Goal: Task Accomplishment & Management: Use online tool/utility

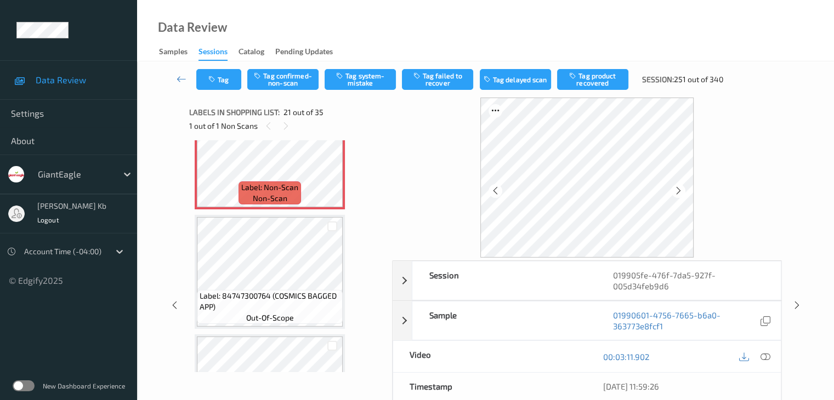
scroll to position [2386, 0]
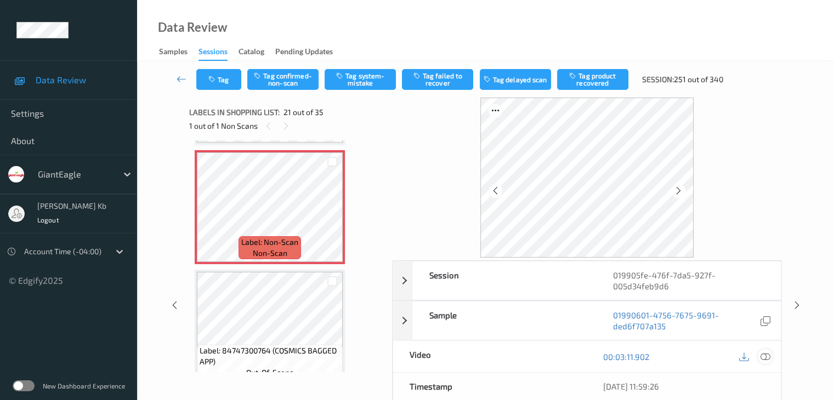
click at [766, 358] on icon at bounding box center [765, 357] width 10 height 10
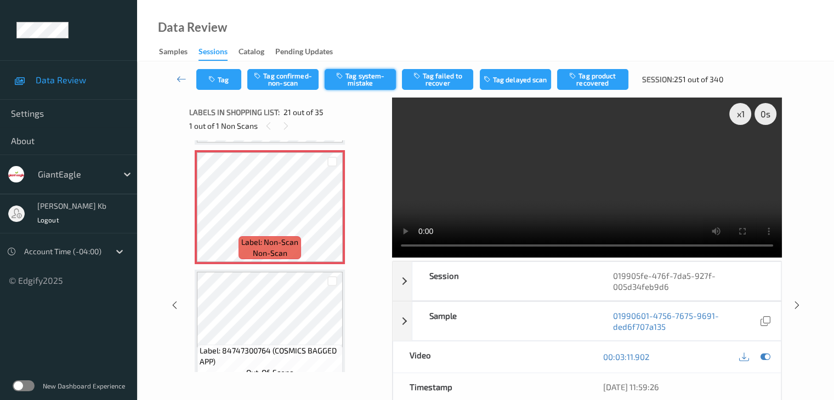
click at [363, 78] on button "Tag system-mistake" at bounding box center [360, 79] width 71 height 21
click at [226, 79] on button "Tag" at bounding box center [218, 79] width 45 height 21
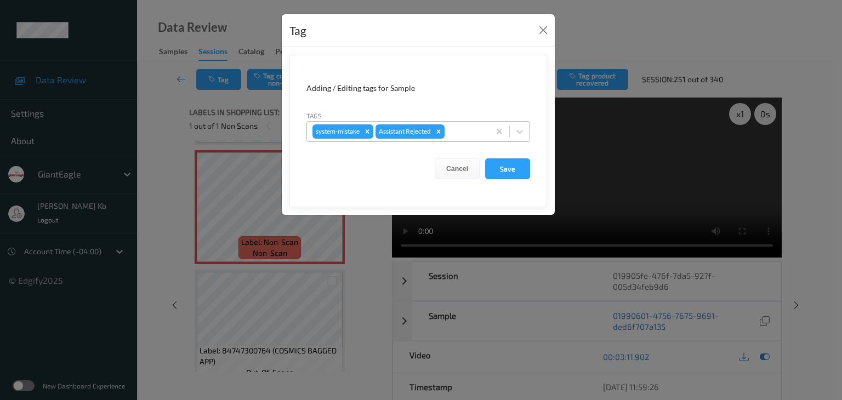
click at [464, 131] on div at bounding box center [465, 131] width 37 height 13
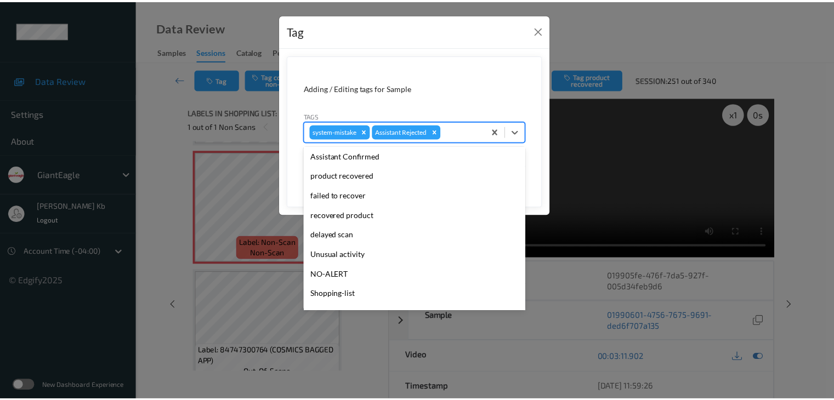
scroll to position [96, 0]
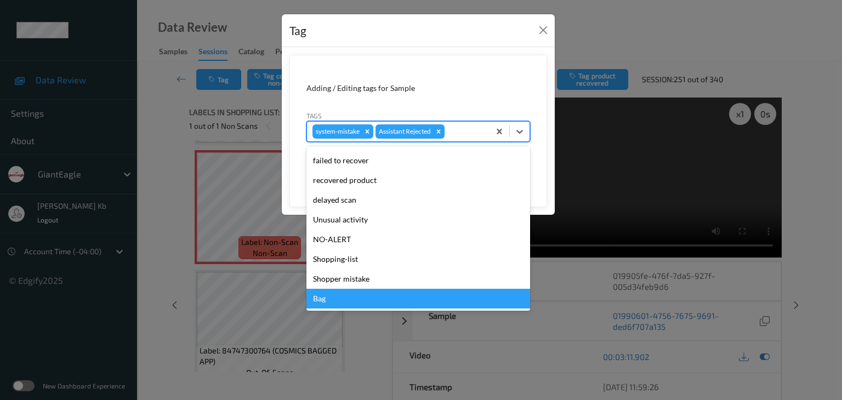
click at [329, 301] on div "Bag" at bounding box center [418, 299] width 224 height 20
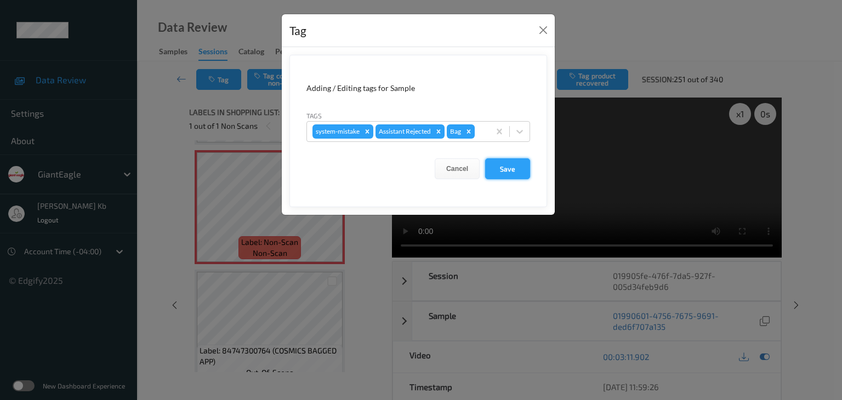
click at [511, 167] on button "Save" at bounding box center [507, 168] width 45 height 21
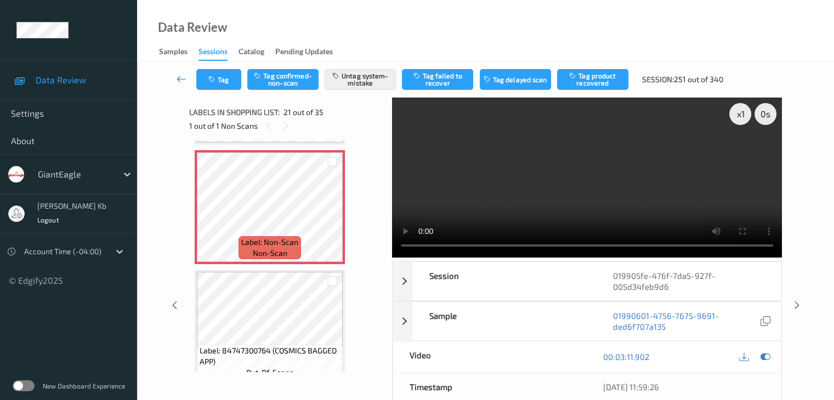
click at [182, 79] on icon at bounding box center [182, 78] width 10 height 11
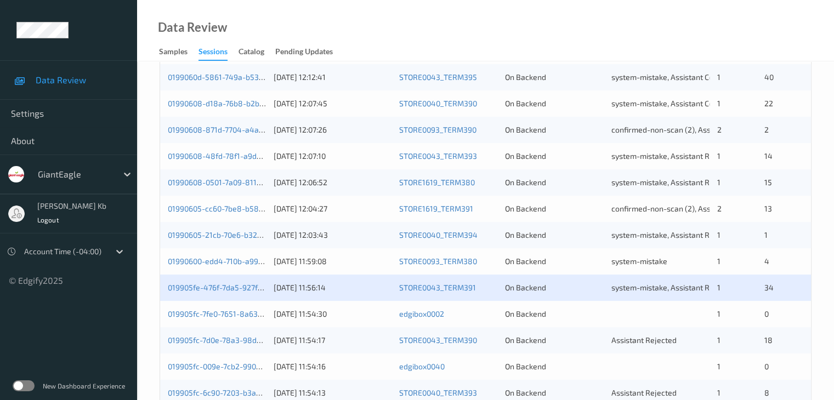
scroll to position [384, 0]
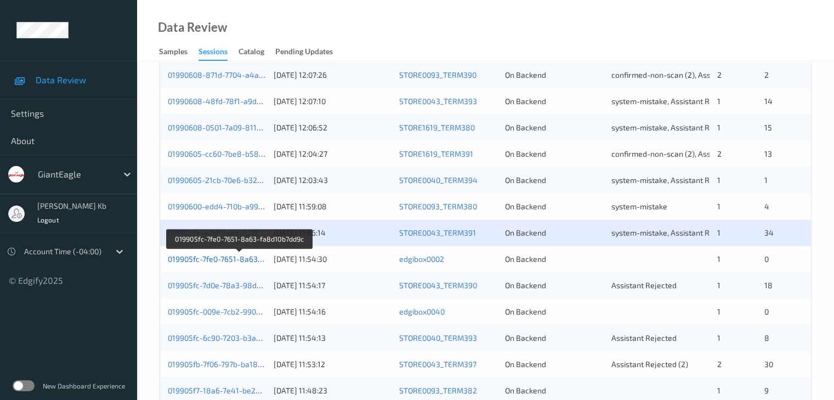
click at [206, 259] on link "019905fc-7fe0-7651-8a63-fa8d10b7dd9c" at bounding box center [239, 258] width 143 height 9
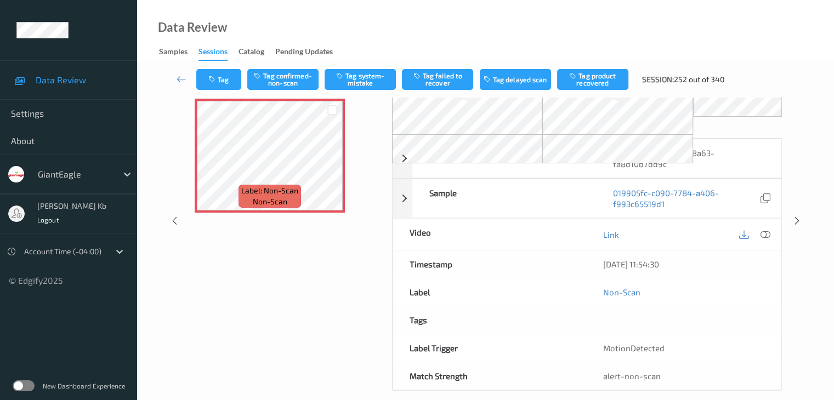
scroll to position [72, 0]
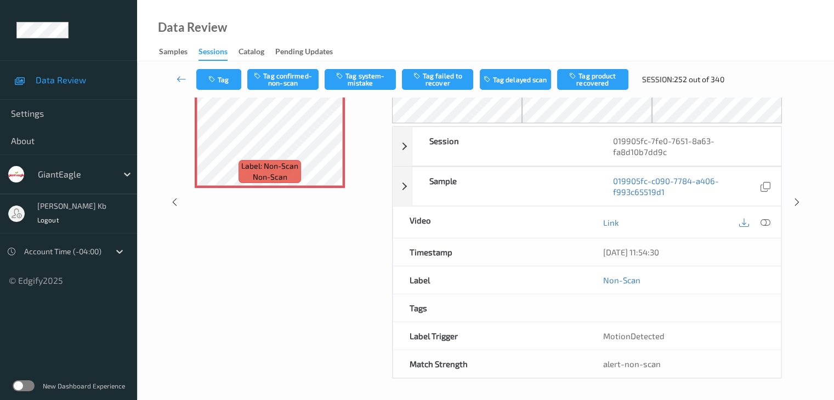
drag, startPoint x: 232, startPoint y: 3, endPoint x: 504, endPoint y: 16, distance: 272.2
click at [562, 16] on div "Data Review Samples Sessions Catalog Pending Updates" at bounding box center [485, 30] width 697 height 61
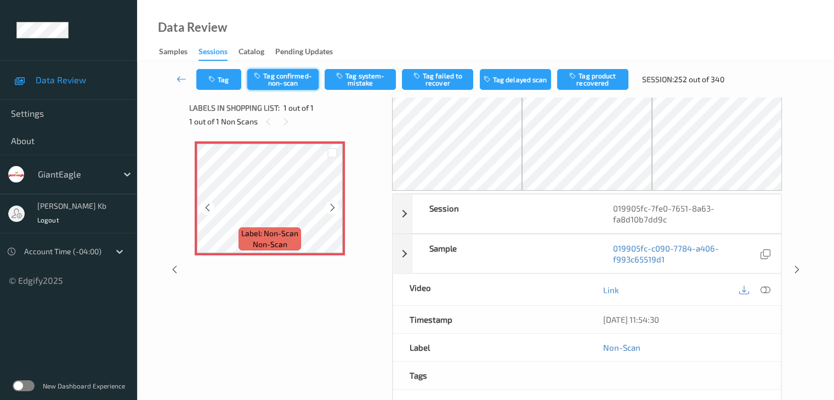
scroll to position [0, 0]
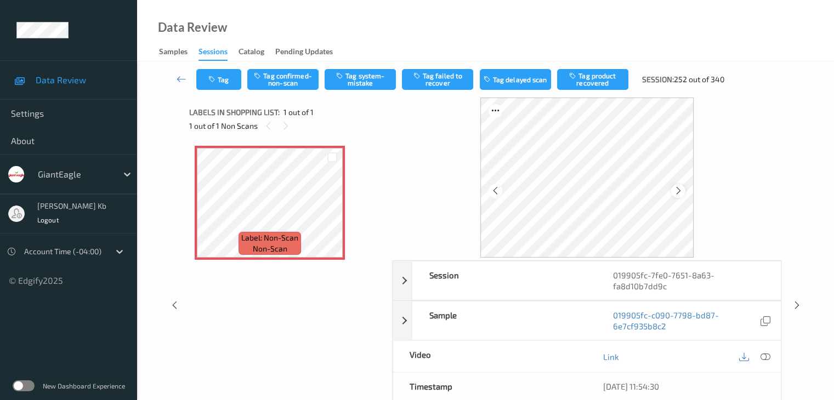
click at [681, 192] on icon at bounding box center [678, 191] width 9 height 10
click at [766, 357] on icon at bounding box center [765, 357] width 10 height 10
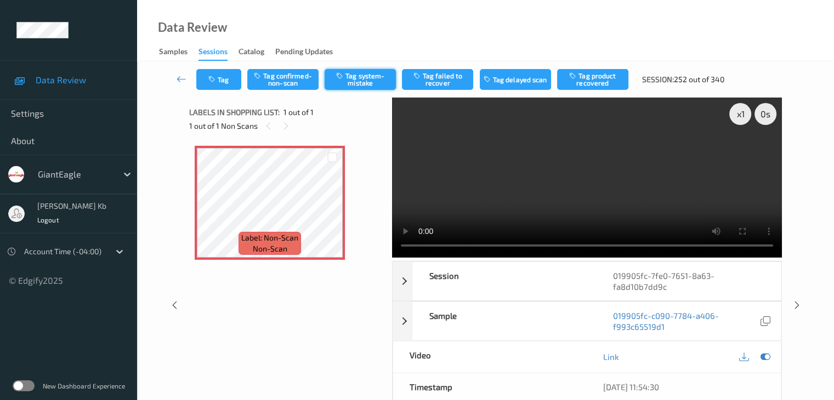
click at [361, 77] on button "Tag system-mistake" at bounding box center [360, 79] width 71 height 21
click at [180, 78] on icon at bounding box center [182, 78] width 10 height 11
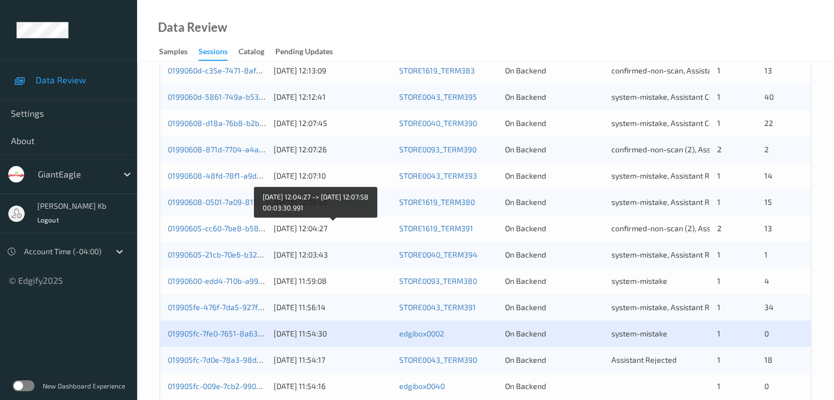
scroll to position [384, 0]
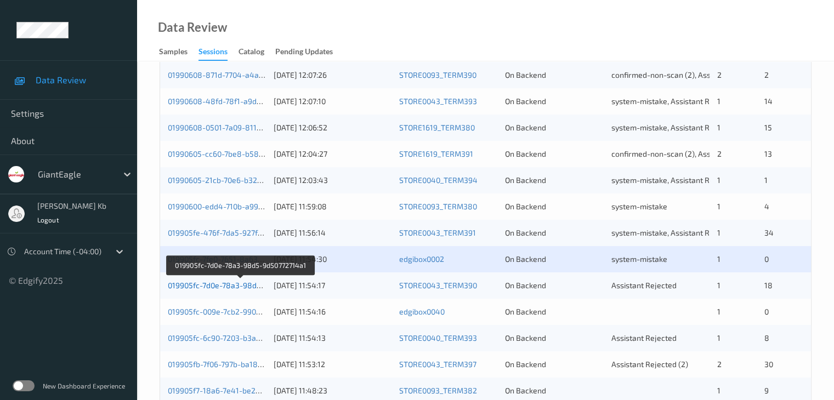
click at [209, 287] on link "019905fc-7d0e-78a3-98d5-9d50772714a1" at bounding box center [241, 285] width 146 height 9
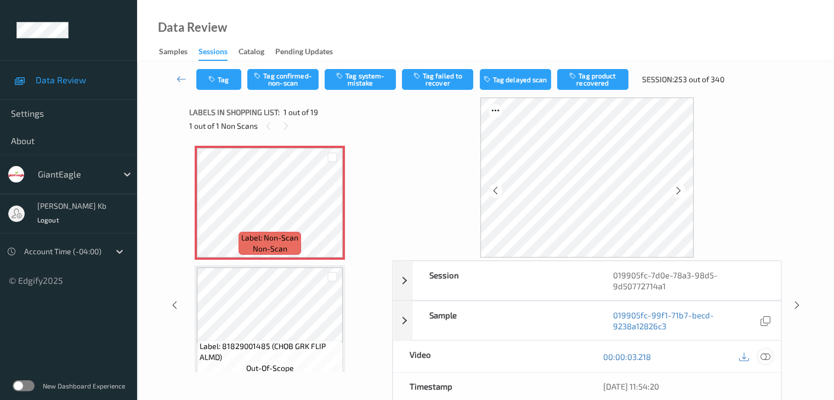
click at [765, 357] on icon at bounding box center [765, 357] width 10 height 10
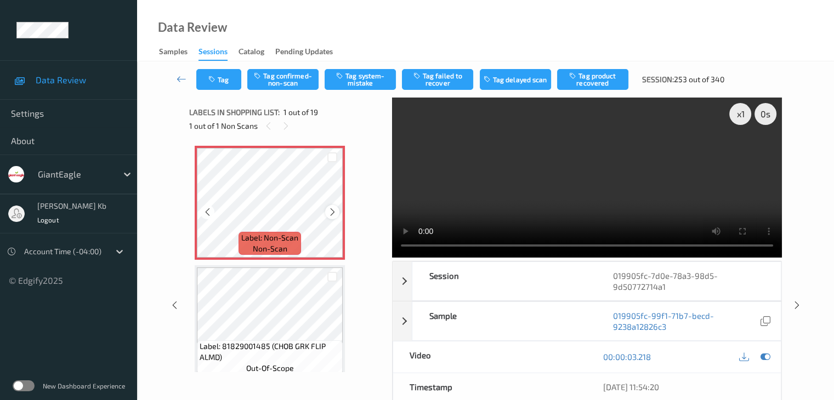
click at [328, 211] on icon at bounding box center [332, 212] width 9 height 10
click at [329, 211] on icon at bounding box center [332, 212] width 9 height 10
click at [298, 78] on button "Tag confirmed-non-scan" at bounding box center [282, 79] width 71 height 21
click at [596, 78] on button "Tag product recovered" at bounding box center [592, 79] width 71 height 21
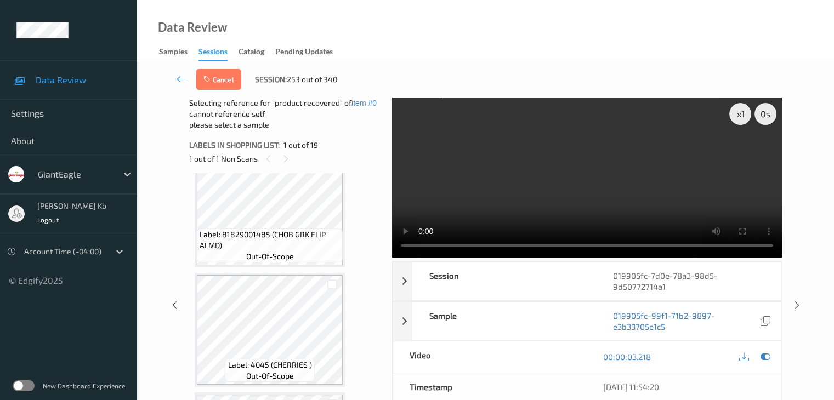
scroll to position [164, 0]
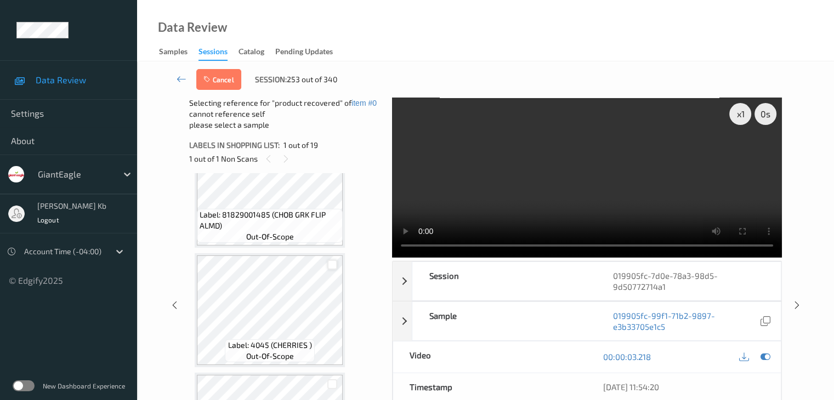
click at [333, 266] on div at bounding box center [332, 265] width 10 height 10
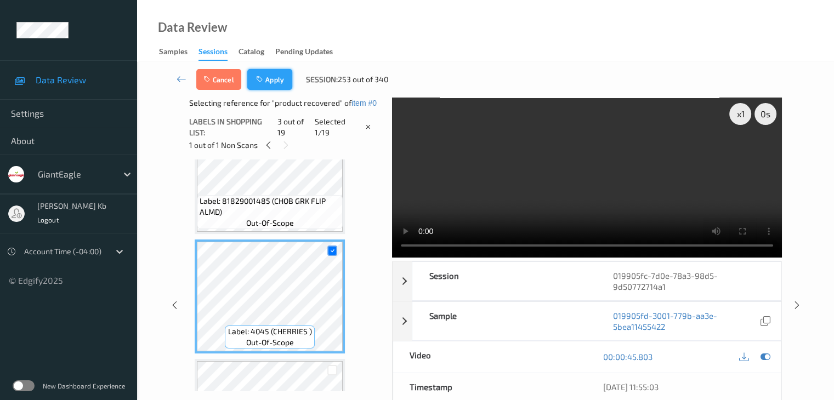
click at [280, 79] on button "Apply" at bounding box center [269, 79] width 45 height 21
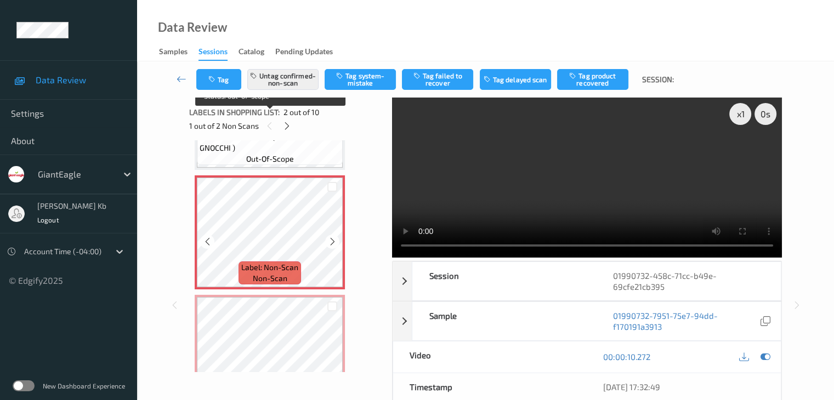
scroll to position [110, 0]
